Goal: Find specific page/section: Find specific page/section

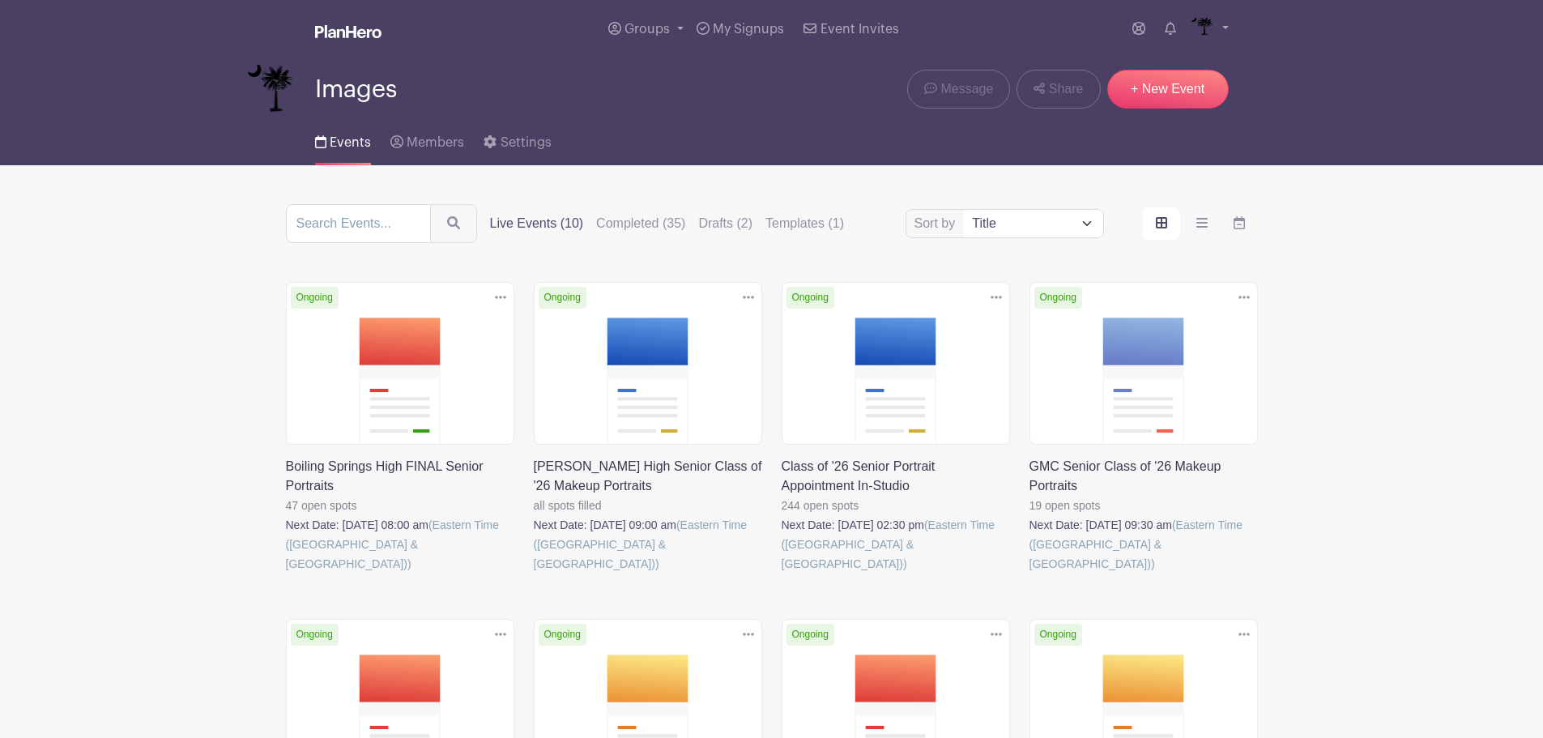
click at [781, 573] on link at bounding box center [781, 573] width 0 height 0
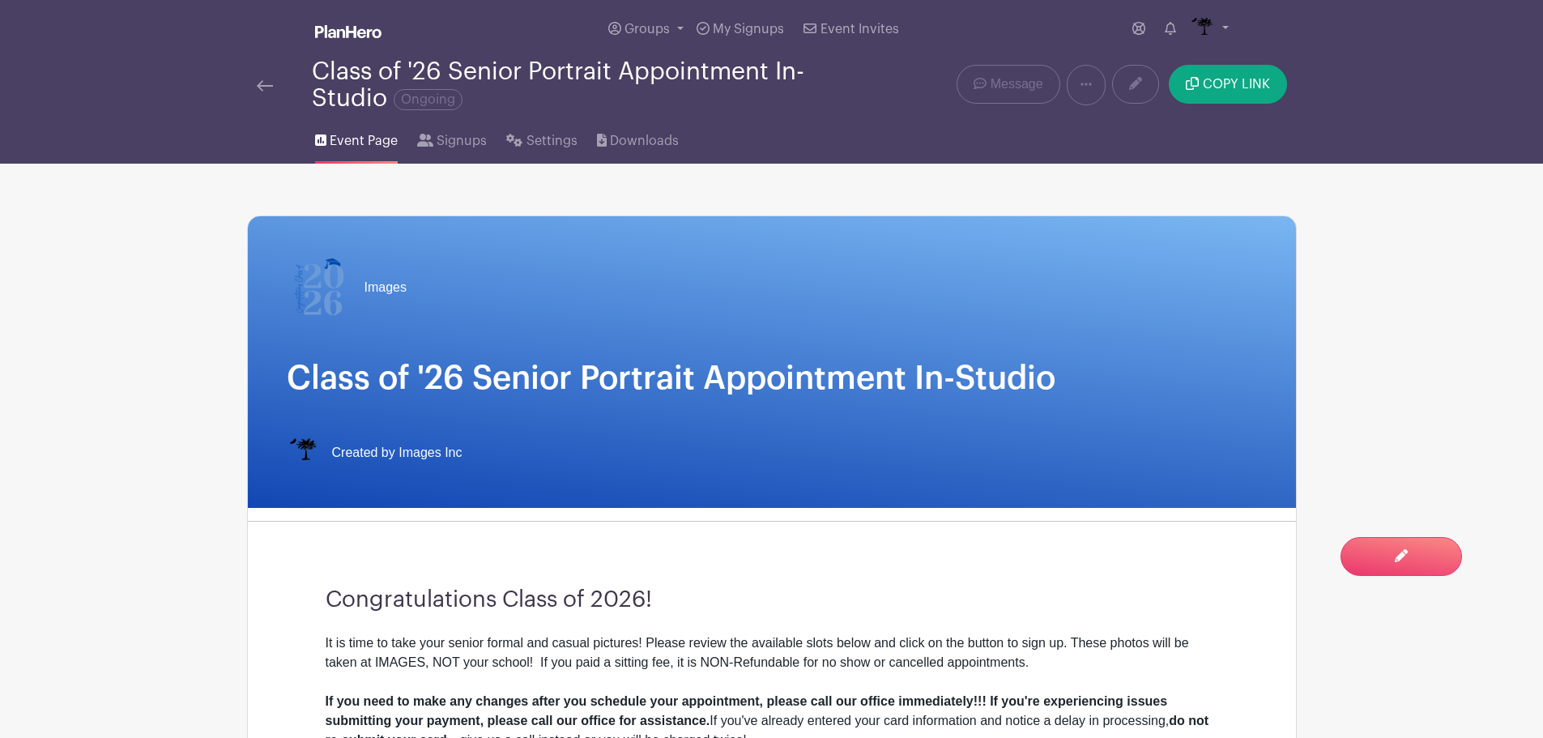
drag, startPoint x: 392, startPoint y: 130, endPoint x: 411, endPoint y: 134, distance: 19.2
click at [392, 130] on link "Event Page" at bounding box center [356, 138] width 83 height 52
click at [430, 139] on icon at bounding box center [425, 140] width 16 height 13
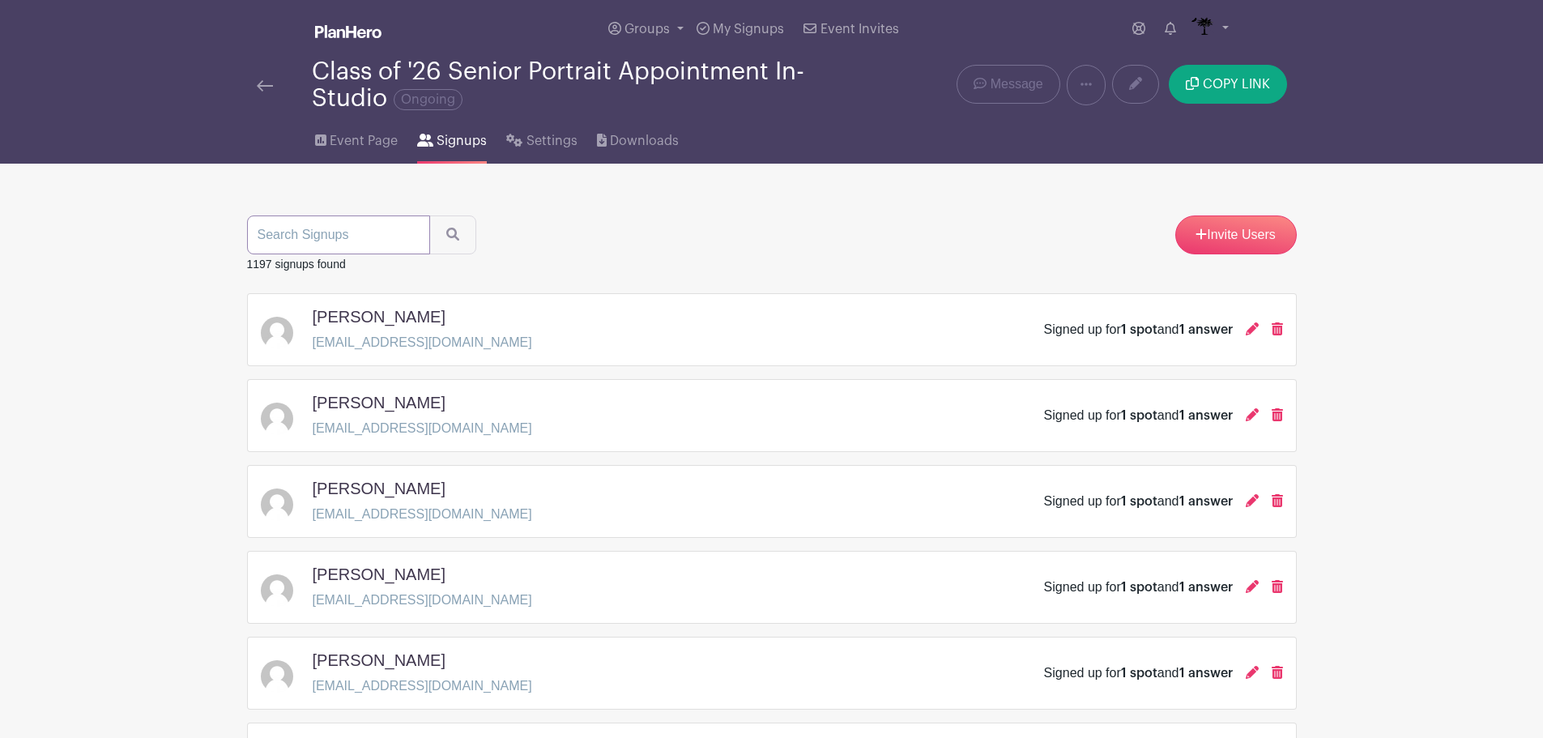
click at [397, 232] on input "search" at bounding box center [338, 234] width 183 height 39
type input "[PERSON_NAME]"
click at [429, 215] on button "submit" at bounding box center [452, 234] width 47 height 39
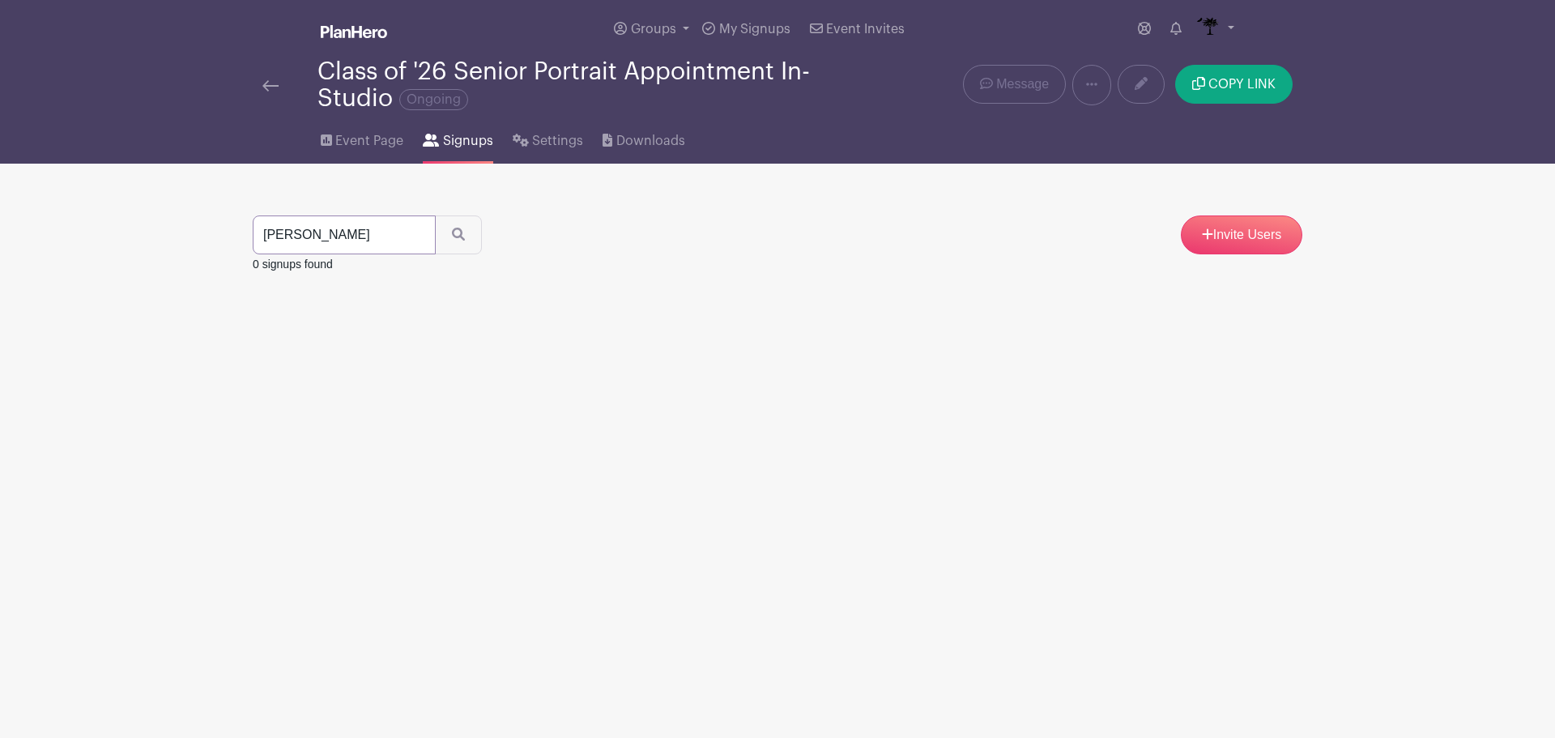
drag, startPoint x: 368, startPoint y: 236, endPoint x: 238, endPoint y: 236, distance: 130.4
click at [238, 236] on main "Groups All Groups Images Add New Group My Signups Event Invites My account Down…" at bounding box center [777, 187] width 1555 height 375
